Goal: Contribute content: Add original content to the website for others to see

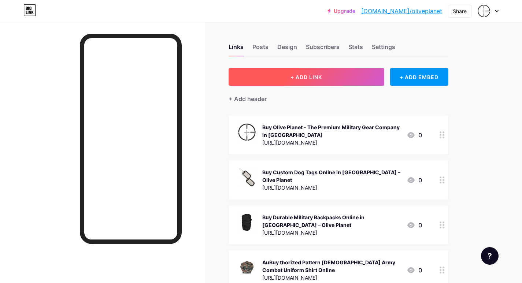
click at [342, 81] on button "+ ADD LINK" at bounding box center [306, 77] width 156 height 18
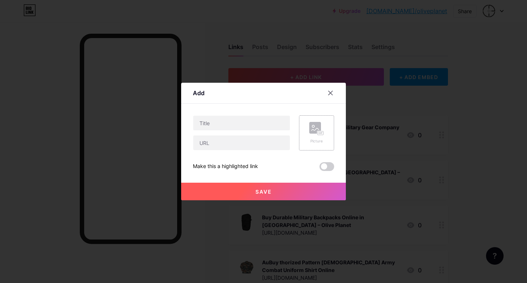
click at [309, 139] on div "Picture" at bounding box center [316, 132] width 35 height 35
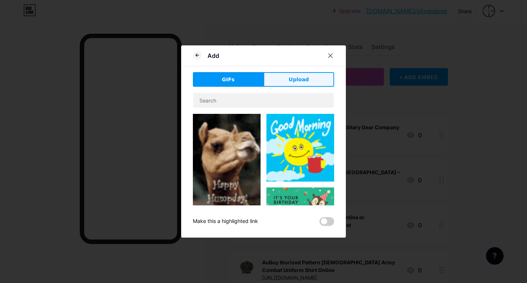
click at [303, 81] on span "Upload" at bounding box center [299, 80] width 20 height 8
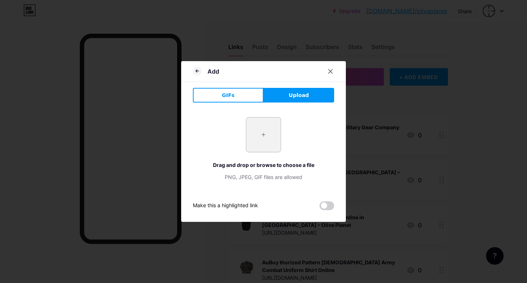
click at [260, 150] on input "file" at bounding box center [263, 135] width 34 height 34
click at [261, 140] on input "file" at bounding box center [263, 135] width 34 height 34
type input "C:\fakepath\tagra_persist_hi_military_jungle_boot_outer_side_1280x (1).jpg"
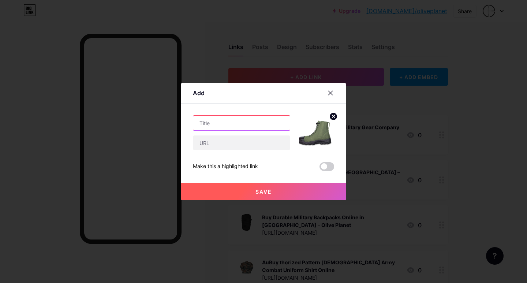
click at [204, 123] on input "text" at bounding box center [241, 123] width 97 height 15
paste input "Best Army Shoes for Outdoor and Tactical Use"
type input "Best Army Shoes for Outdoor and Tactical Use"
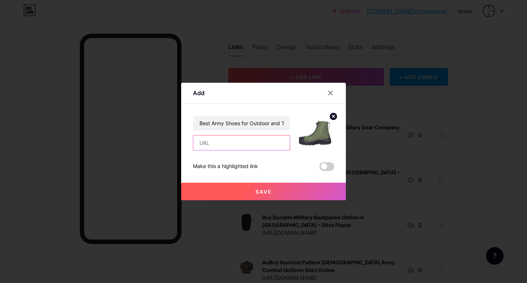
click at [207, 141] on input "text" at bounding box center [241, 142] width 97 height 15
paste input "[URL][DOMAIN_NAME]"
type input "[URL][DOMAIN_NAME]"
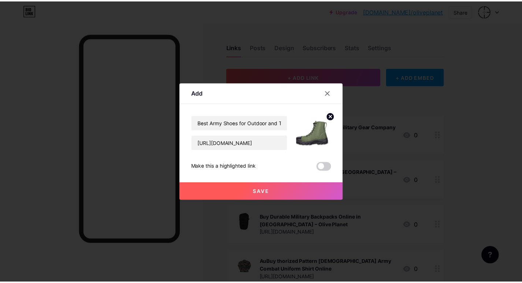
scroll to position [0, 0]
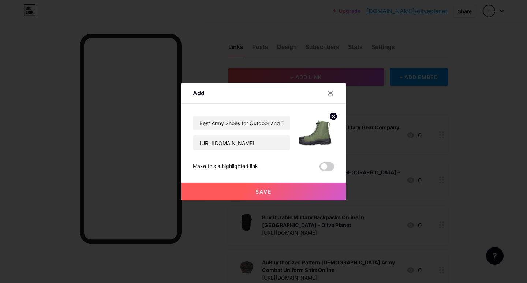
click at [260, 191] on span "Save" at bounding box center [264, 192] width 16 height 6
